Goal: Information Seeking & Learning: Learn about a topic

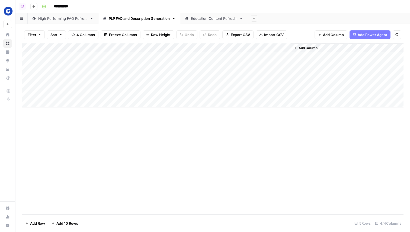
click at [53, 16] on div "High Performing FAQ Refresh" at bounding box center [62, 18] width 49 height 5
click at [104, 165] on div "Add Column" at bounding box center [213, 128] width 382 height 171
click at [249, 147] on div "Add Column" at bounding box center [213, 128] width 382 height 171
drag, startPoint x: 119, startPoint y: 46, endPoint x: 105, endPoint y: 47, distance: 14.1
click at [105, 47] on div "Add Column" at bounding box center [213, 75] width 382 height 64
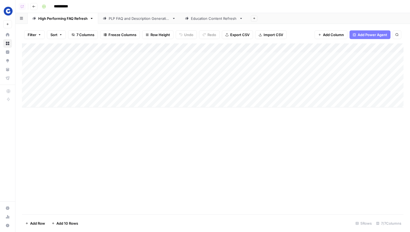
click at [165, 156] on div "Add Column" at bounding box center [213, 128] width 382 height 171
click at [213, 170] on div "Add Column" at bounding box center [213, 128] width 382 height 171
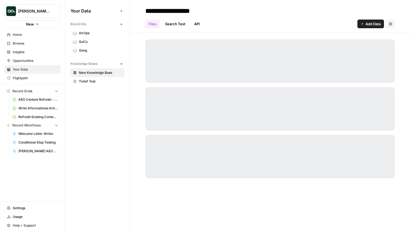
click at [33, 24] on span "New" at bounding box center [30, 23] width 8 height 5
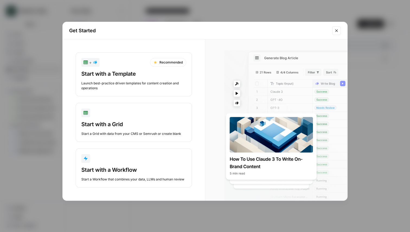
click at [14, 68] on div "Get Started + Recommended Start with a Template Launch best-practice driven tem…" at bounding box center [205, 116] width 410 height 232
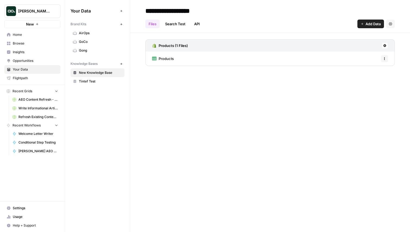
click at [34, 12] on span "Justina testing" at bounding box center [34, 10] width 33 height 5
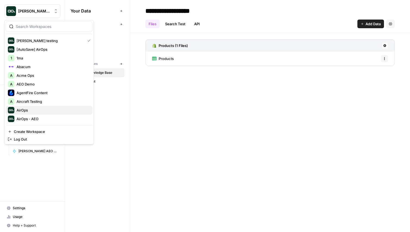
click at [32, 108] on span "AirOps" at bounding box center [53, 109] width 72 height 5
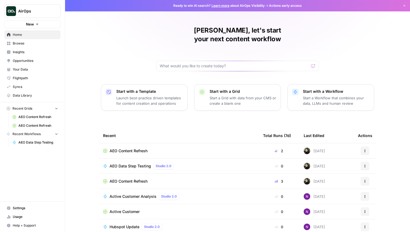
click at [28, 61] on span "Opportunities" at bounding box center [35, 60] width 45 height 5
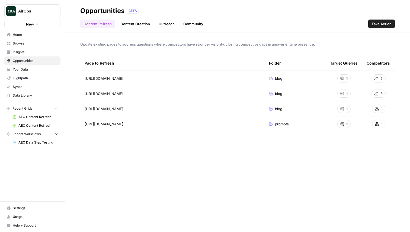
click at [139, 26] on link "Content Creation" at bounding box center [135, 24] width 36 height 9
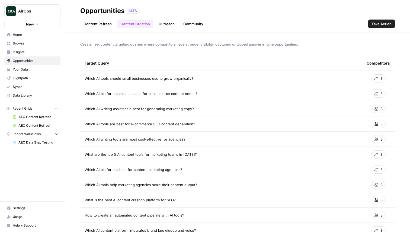
click at [36, 51] on span "Insights" at bounding box center [35, 52] width 45 height 5
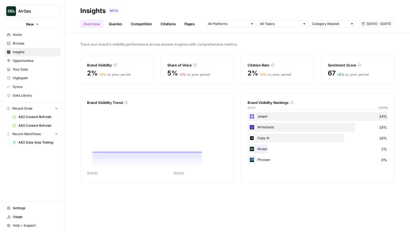
click at [24, 63] on span "Opportunities" at bounding box center [35, 60] width 45 height 5
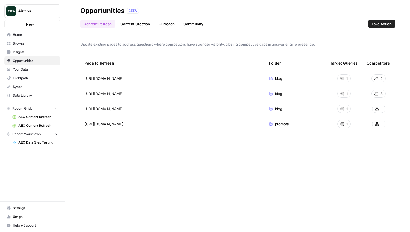
click at [375, 23] on span "Take Action" at bounding box center [382, 23] width 20 height 5
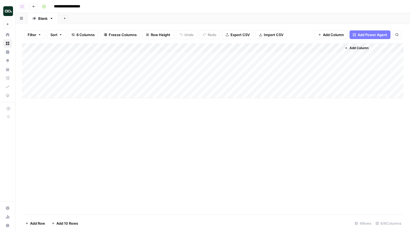
click at [233, 47] on div "Add Column" at bounding box center [213, 70] width 382 height 55
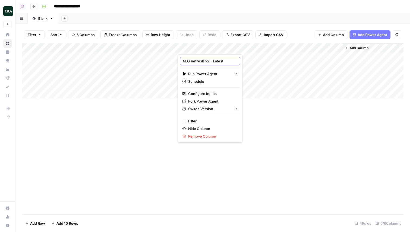
drag, startPoint x: 204, startPoint y: 61, endPoint x: 230, endPoint y: 61, distance: 26.6
click at [230, 61] on body "**********" at bounding box center [205, 116] width 410 height 232
type input "AEO Refresh"
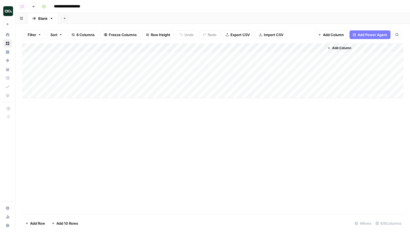
click at [241, 121] on div "Add Column" at bounding box center [213, 128] width 382 height 171
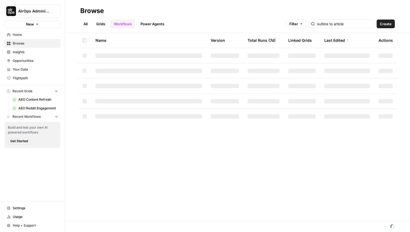
click at [104, 24] on link "Grids" at bounding box center [100, 24] width 15 height 9
click at [253, 6] on header "Browse All Grids Workflows Power Agents Filter Create" at bounding box center [237, 16] width 345 height 33
click at [32, 101] on span "AEO Content Refresh" at bounding box center [38, 99] width 40 height 5
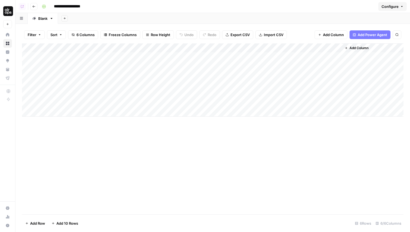
click at [233, 46] on div "Add Column" at bounding box center [213, 79] width 382 height 73
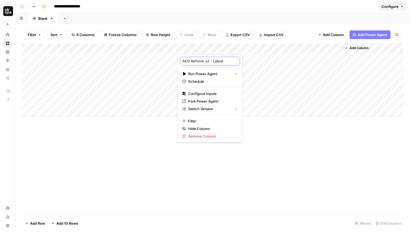
drag, startPoint x: 204, startPoint y: 60, endPoint x: 237, endPoint y: 60, distance: 33.4
click at [237, 60] on body "**********" at bounding box center [205, 116] width 410 height 232
type input "AEO Refresh"
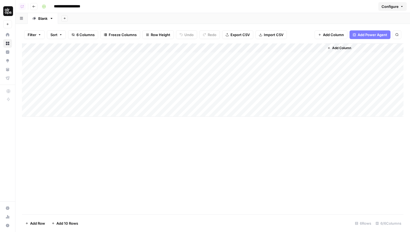
click at [252, 144] on div "Add Column" at bounding box center [213, 128] width 382 height 171
click at [248, 155] on div "Add Column" at bounding box center [213, 128] width 382 height 171
click at [182, 186] on div "Add Column" at bounding box center [213, 128] width 382 height 171
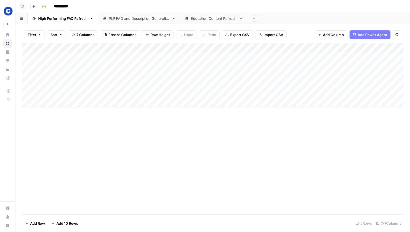
click at [200, 155] on div "Add Column" at bounding box center [213, 128] width 382 height 171
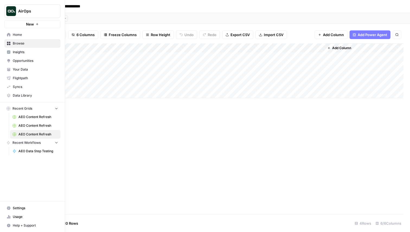
click at [36, 52] on span "Insights" at bounding box center [35, 52] width 45 height 5
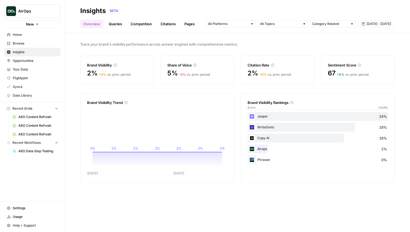
click at [185, 23] on link "Pages" at bounding box center [189, 24] width 17 height 9
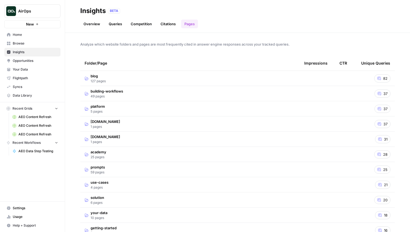
click at [128, 72] on td "blog 127 pages" at bounding box center [190, 78] width 220 height 15
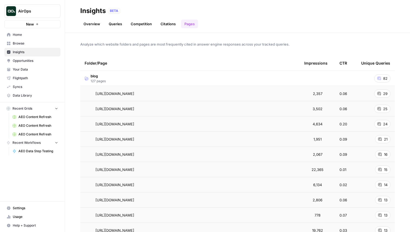
click at [385, 93] on span "29" at bounding box center [386, 93] width 4 height 5
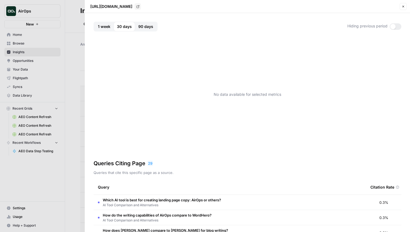
click at [402, 6] on icon "button" at bounding box center [403, 6] width 3 height 3
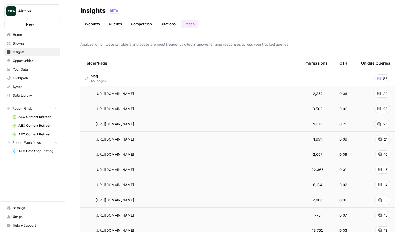
click at [34, 5] on button "AirOps" at bounding box center [32, 11] width 56 height 14
click at [388, 93] on div "29" at bounding box center [383, 94] width 16 height 8
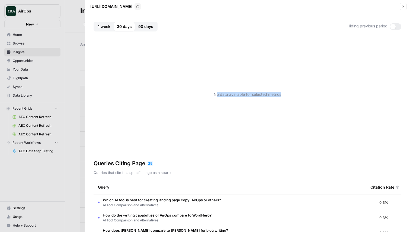
drag, startPoint x: 216, startPoint y: 95, endPoint x: 316, endPoint y: 95, distance: 100.4
click at [316, 95] on div "No data available for selected metrics" at bounding box center [248, 94] width 308 height 109
click at [101, 26] on span "1 week" at bounding box center [104, 26] width 12 height 5
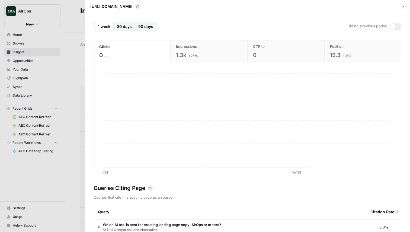
click at [144, 25] on span "90 days" at bounding box center [145, 26] width 15 height 5
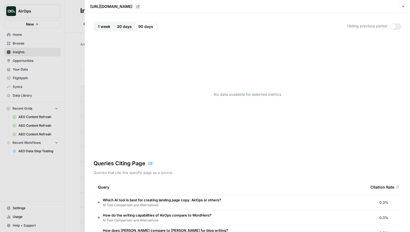
click at [41, 8] on div at bounding box center [205, 116] width 410 height 232
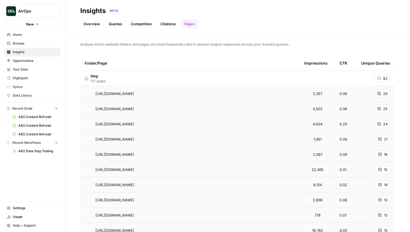
click at [34, 13] on span "AirOps" at bounding box center [34, 10] width 33 height 5
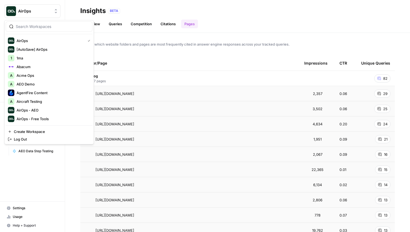
click at [224, 66] on div "Folder/Page" at bounding box center [190, 63] width 211 height 15
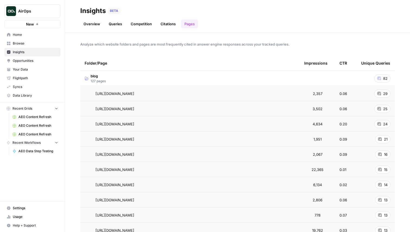
click at [386, 108] on span "25" at bounding box center [386, 108] width 4 height 5
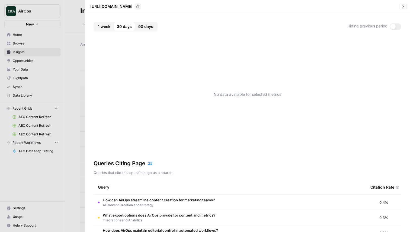
click at [402, 5] on icon "button" at bounding box center [403, 6] width 3 height 3
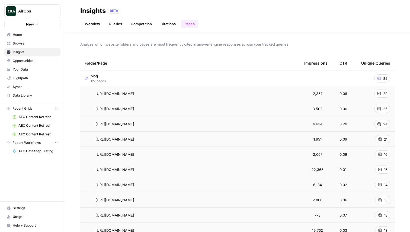
click at [387, 109] on span "25" at bounding box center [386, 108] width 4 height 5
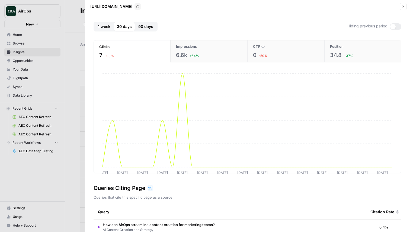
click at [102, 24] on span "1 week" at bounding box center [104, 26] width 12 height 5
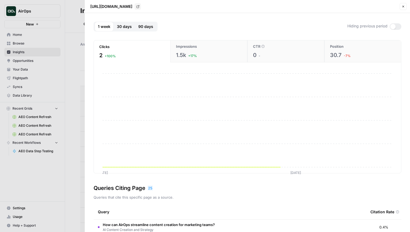
click at [146, 28] on span "90 days" at bounding box center [145, 26] width 15 height 5
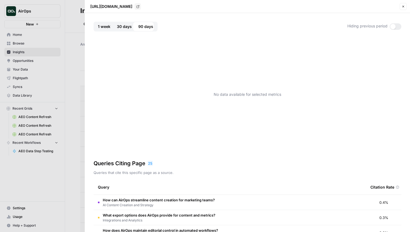
click at [127, 28] on span "30 days" at bounding box center [124, 26] width 15 height 5
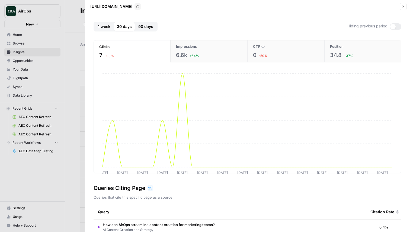
click at [201, 49] on button "Impressions 6.6k +64%" at bounding box center [208, 51] width 77 height 22
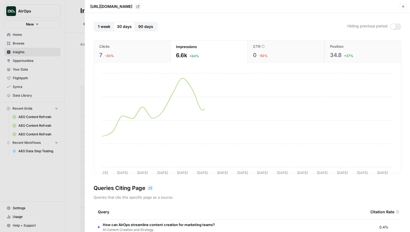
click at [148, 49] on button "Clicks 7 -30%" at bounding box center [132, 51] width 77 height 22
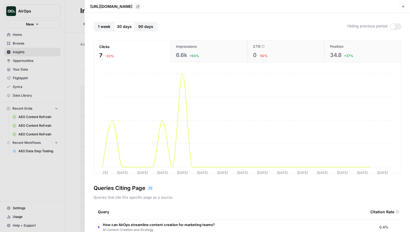
click at [202, 53] on div "6.6k +64%" at bounding box center [209, 55] width 66 height 8
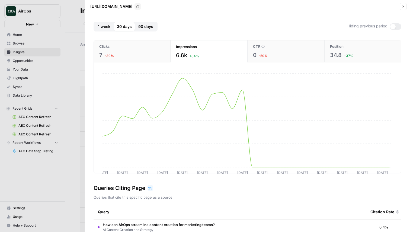
click at [271, 49] on div "CTR" at bounding box center [286, 46] width 66 height 5
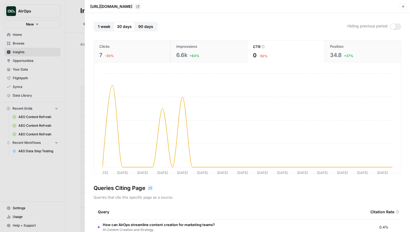
click at [340, 49] on span "Position" at bounding box center [337, 46] width 14 height 5
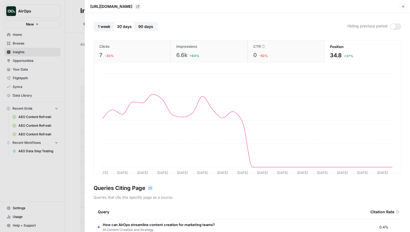
click at [124, 59] on div "7 -30%" at bounding box center [132, 55] width 66 height 8
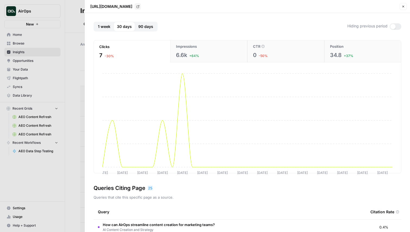
click at [401, 5] on button "Close" at bounding box center [403, 6] width 7 height 7
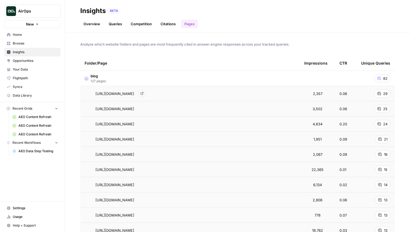
click at [282, 93] on div "https://www.airops.com/blog/best-ai-tools-for-writing-and-content-creation Go t…" at bounding box center [190, 93] width 211 height 7
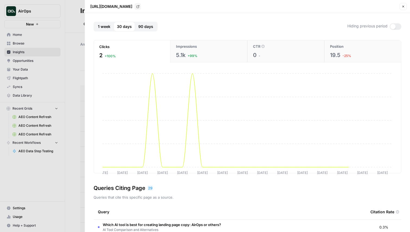
click at [402, 8] on icon "button" at bounding box center [403, 6] width 3 height 3
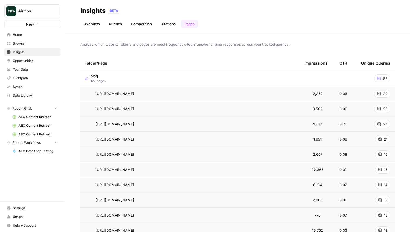
click at [36, 11] on span "AirOps" at bounding box center [34, 10] width 33 height 5
type input "agen"
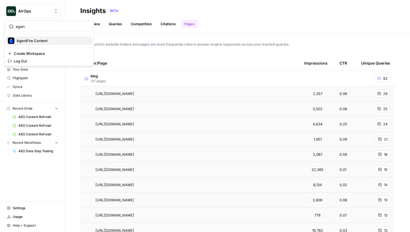
click at [32, 38] on span "AgentFire Content" at bounding box center [53, 40] width 72 height 5
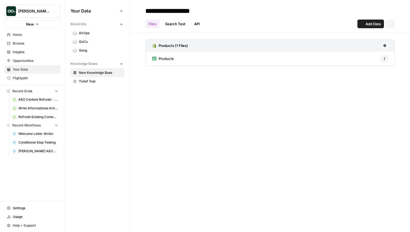
click at [42, 7] on button "Justina testing" at bounding box center [32, 11] width 56 height 14
type input "agen"
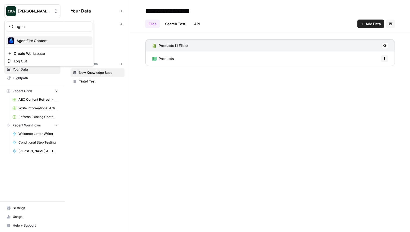
click at [39, 40] on span "AgentFire Content" at bounding box center [53, 40] width 72 height 5
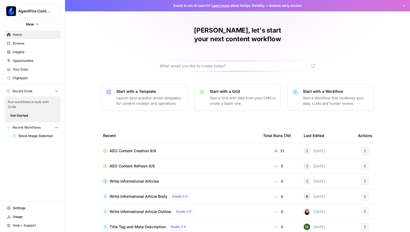
click at [33, 53] on span "Insights" at bounding box center [35, 52] width 45 height 5
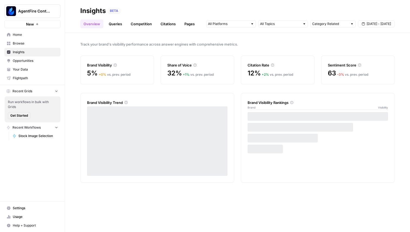
click at [187, 23] on link "Pages" at bounding box center [189, 24] width 17 height 9
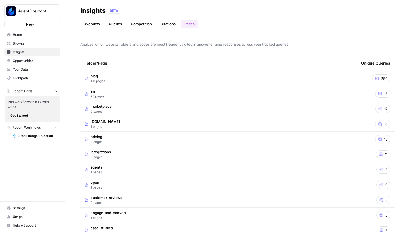
click at [339, 84] on td "blog 191 pages" at bounding box center [218, 78] width 277 height 15
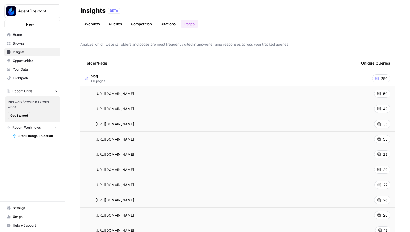
click at [379, 91] on div "50" at bounding box center [383, 94] width 16 height 8
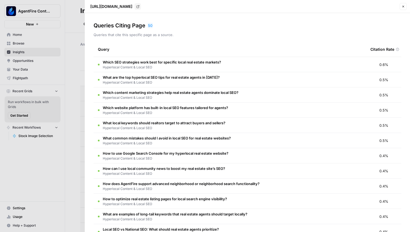
click at [403, 6] on icon "button" at bounding box center [404, 7] width 2 height 2
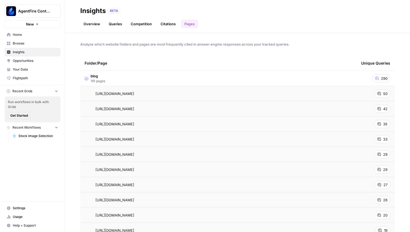
click at [386, 93] on span "50" at bounding box center [386, 93] width 4 height 5
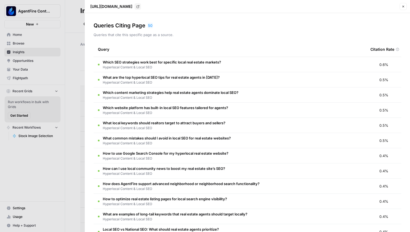
click at [398, 48] on icon at bounding box center [397, 49] width 3 height 3
